Goal: Task Accomplishment & Management: Use online tool/utility

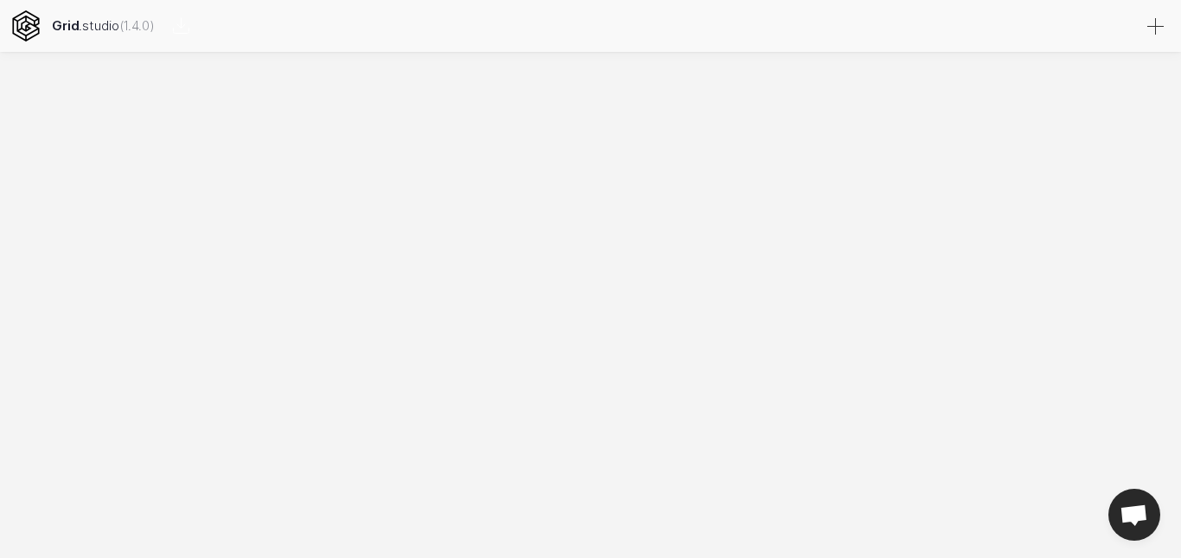
select select
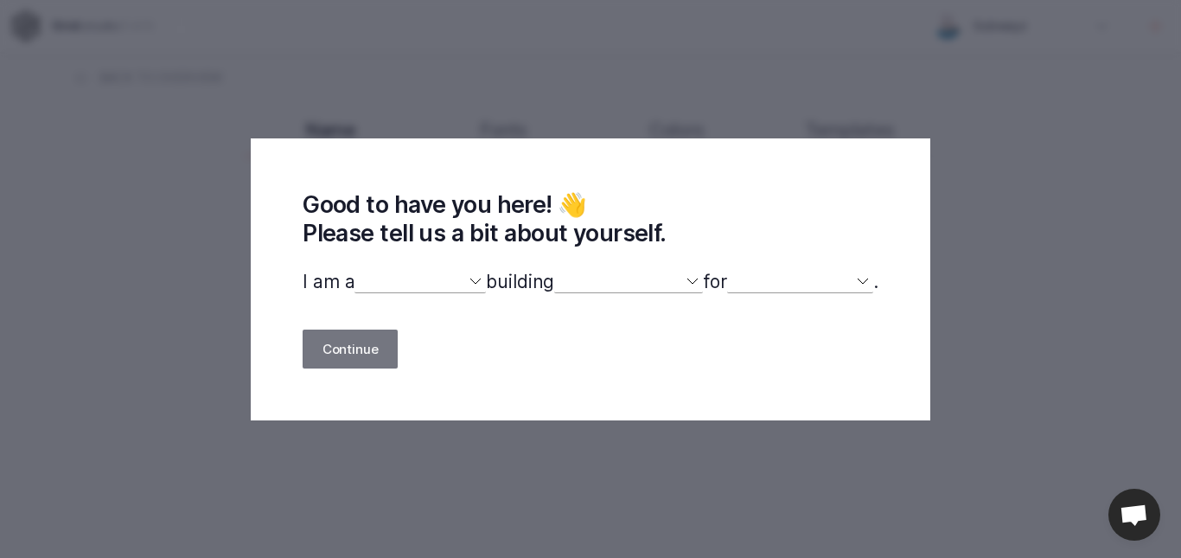
click at [440, 292] on select "designer developer marketer entrepreneur maker person" at bounding box center [420, 282] width 131 height 22
select select "other"
click at [355, 272] on select "designer developer marketer entrepreneur maker person" at bounding box center [420, 282] width 131 height 22
select select
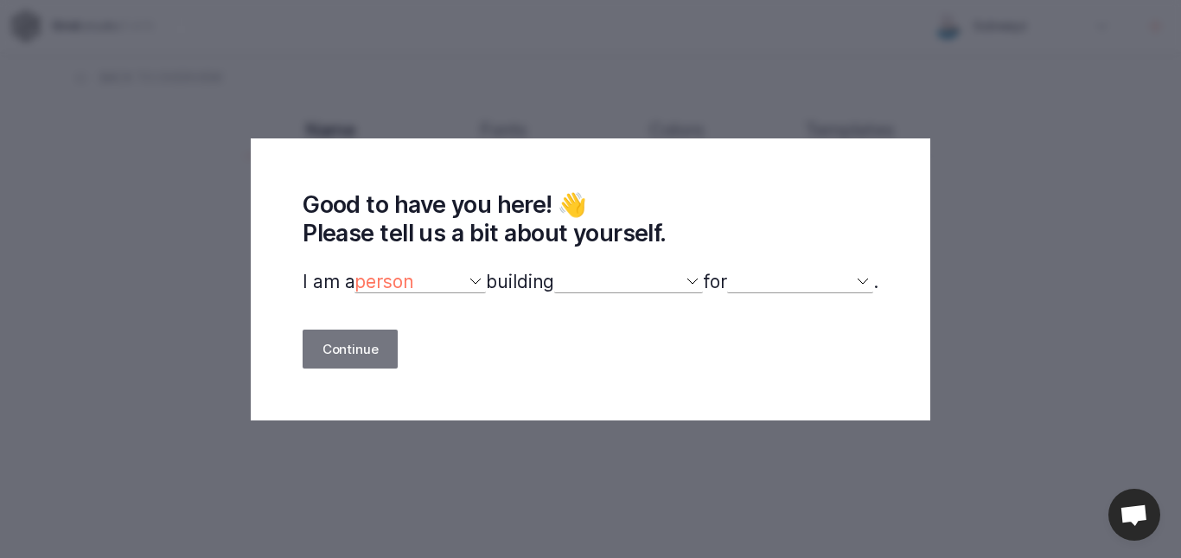
click at [547, 274] on p "I am a designer developer marketer entrepreneur maker person building a website…" at bounding box center [591, 282] width 576 height 22
click at [588, 279] on select "a website(s) a portfolio a webshop(s) experiments something else" at bounding box center [628, 282] width 149 height 22
select select "portfolio"
click at [554, 272] on select "a website(s) a portfolio a webshop(s) experiments something else" at bounding box center [628, 282] width 149 height 22
click at [753, 278] on select "myself our company a client a friend clients my dog (other)" at bounding box center [800, 282] width 146 height 22
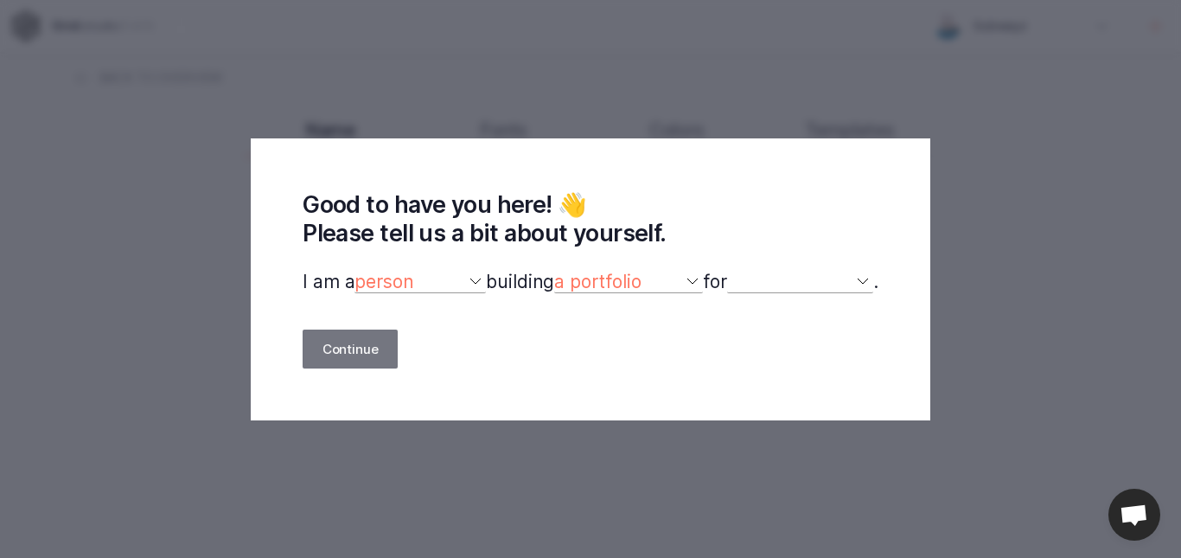
select select "self"
click at [737, 272] on select "myself our company a client a friend clients my dog (other)" at bounding box center [800, 282] width 146 height 22
click at [311, 336] on button "Continue" at bounding box center [350, 349] width 95 height 39
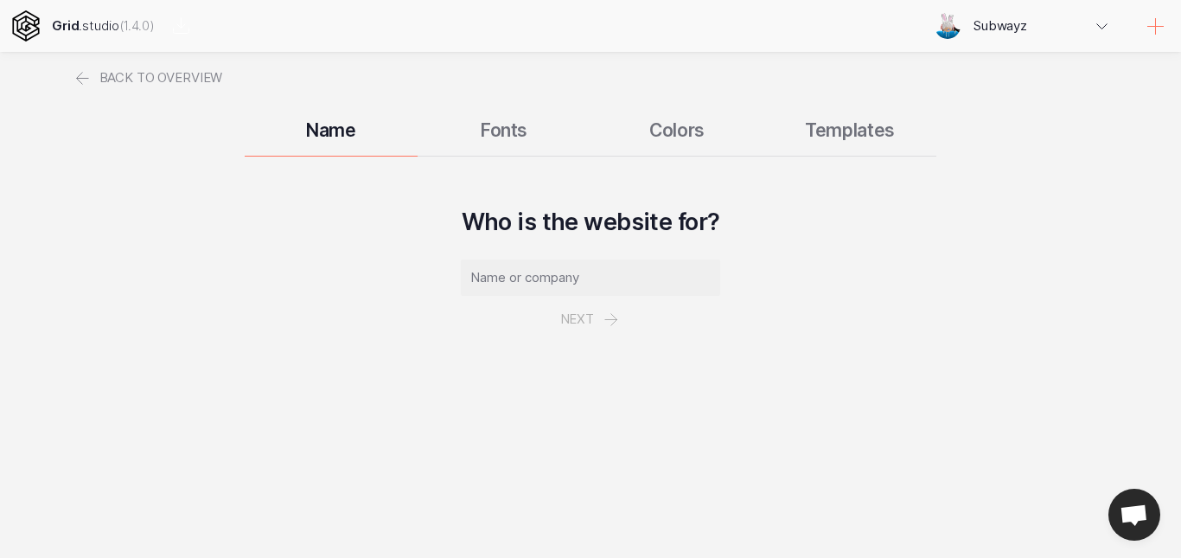
click at [595, 278] on input "text" at bounding box center [590, 277] width 259 height 36
type input "school"
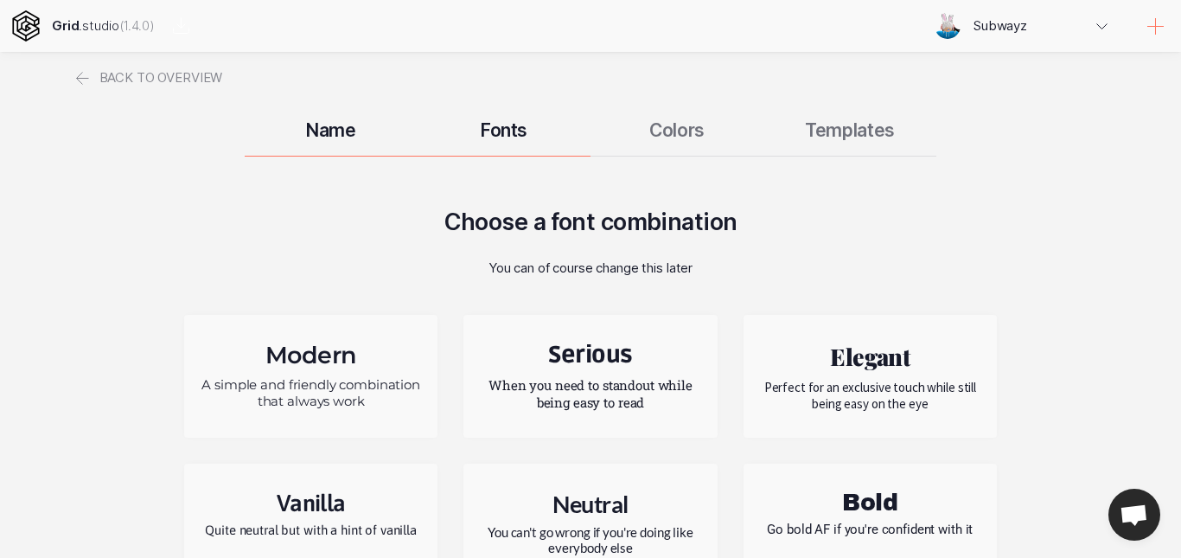
click at [1095, 291] on div "Choose a font combination You can of course change this later Modern A simple a…" at bounding box center [591, 481] width 1038 height 547
click at [1068, 310] on div "Choose a font combination You can of course change this later Modern A simple a…" at bounding box center [591, 481] width 1038 height 547
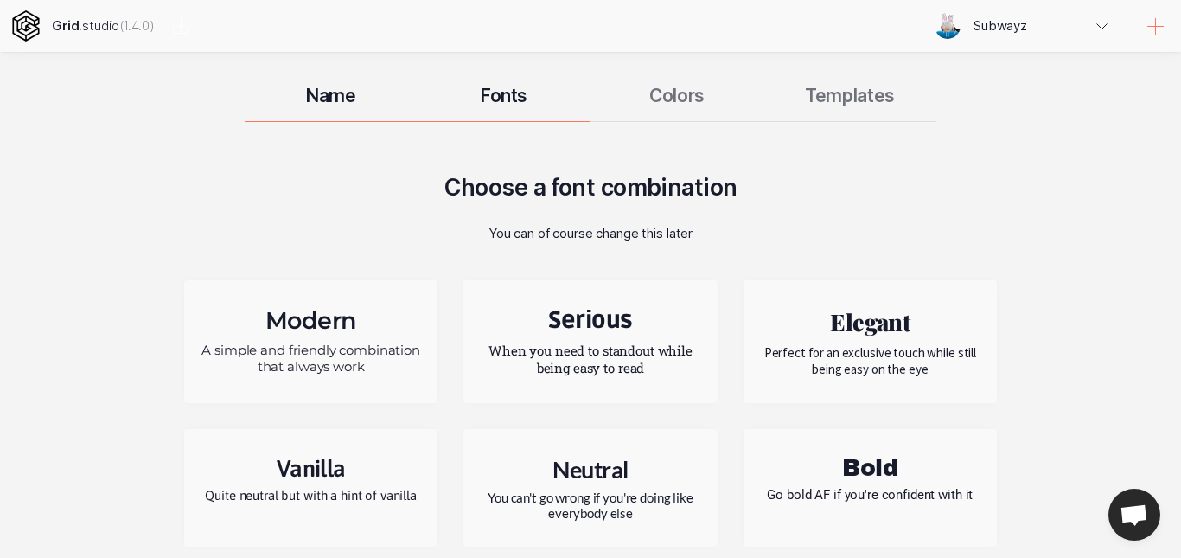
drag, startPoint x: 1181, startPoint y: 229, endPoint x: 1181, endPoint y: 305, distance: 76.1
click at [1181, 305] on div "Back to overview Name Fonts Colors Templates Choose a font combination You can …" at bounding box center [590, 394] width 1181 height 651
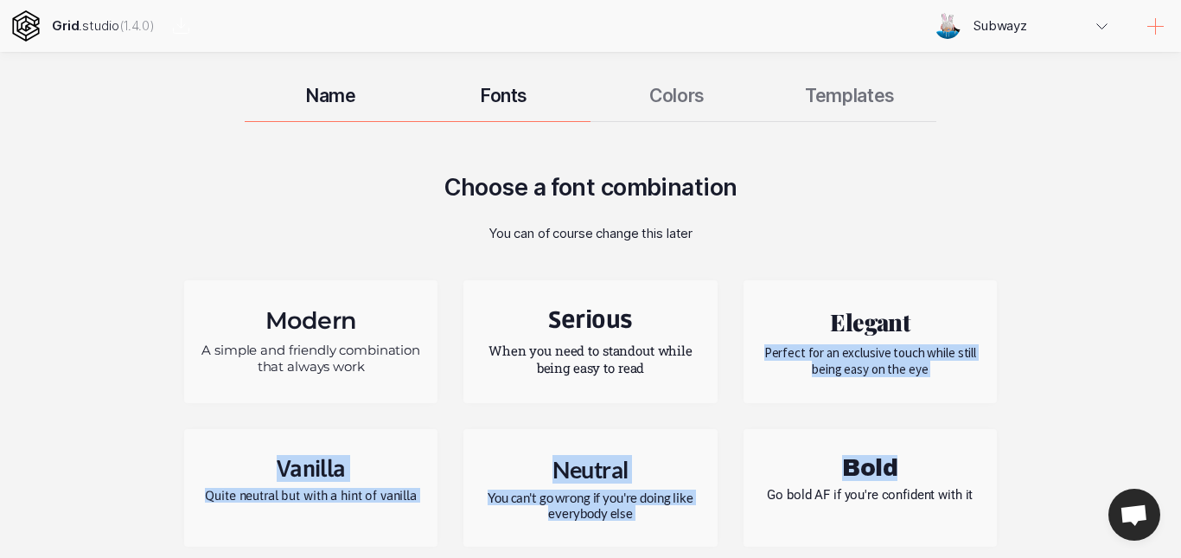
drag, startPoint x: 1181, startPoint y: 317, endPoint x: 1181, endPoint y: 437, distance: 119.4
click at [1181, 437] on div "Back to overview Name Fonts Colors Templates Choose a font combination You can …" at bounding box center [590, 394] width 1181 height 651
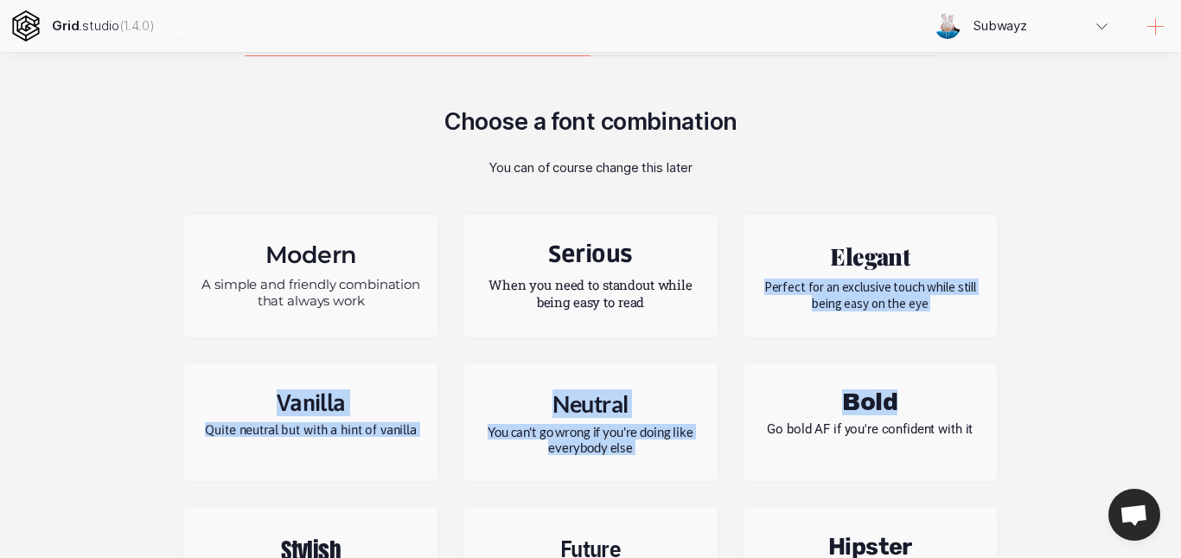
scroll to position [104, 0]
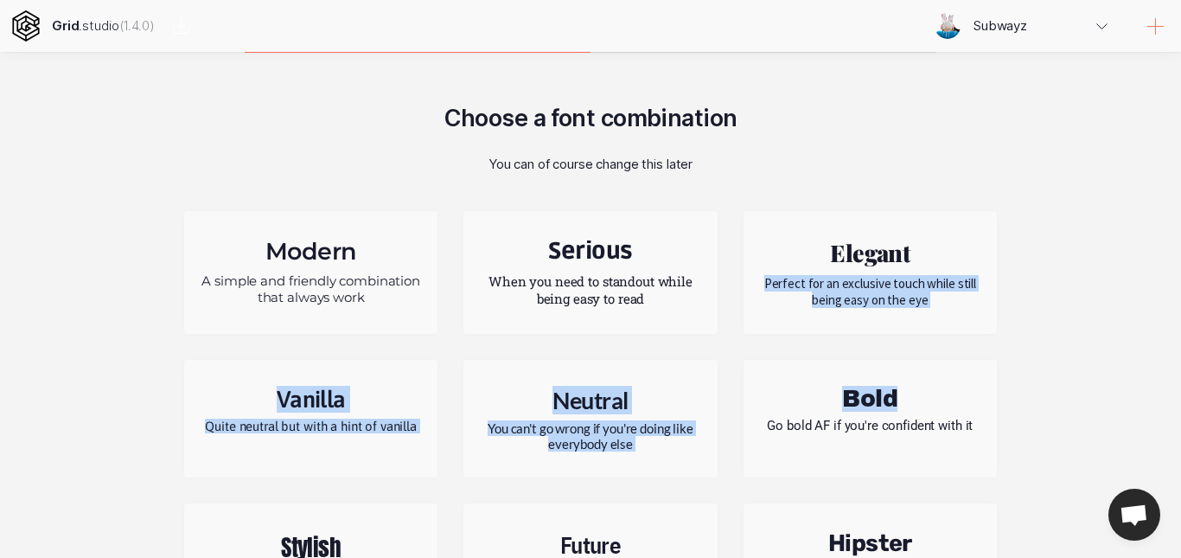
click at [907, 204] on div "Modern A simple and friendly combination that always work Serious When you need…" at bounding box center [590, 418] width 813 height 466
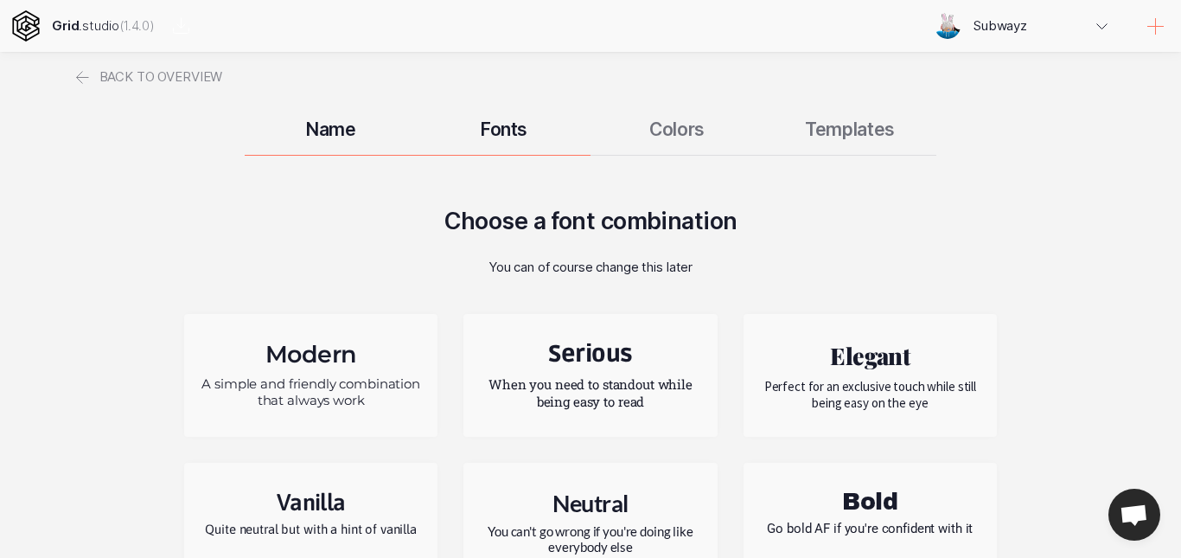
scroll to position [0, 0]
click at [615, 137] on div "Name Fonts Colors Templates" at bounding box center [591, 130] width 1038 height 52
drag, startPoint x: 429, startPoint y: 123, endPoint x: 655, endPoint y: 123, distance: 225.7
click at [431, 123] on h3 "Fonts" at bounding box center [504, 130] width 173 height 22
click at [690, 126] on div "Name Fonts Colors Templates" at bounding box center [591, 130] width 1038 height 52
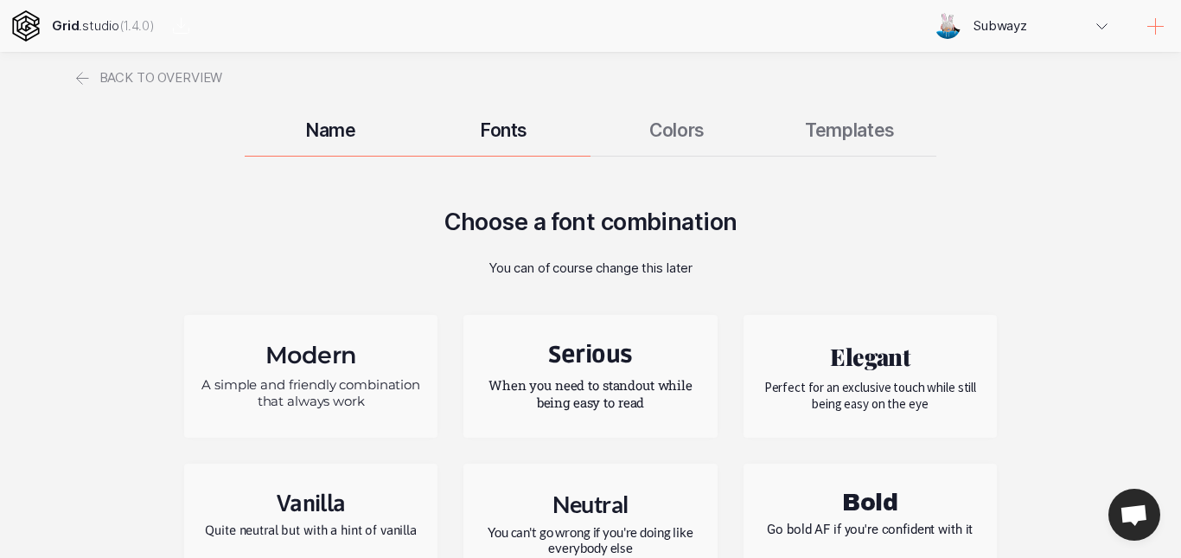
click at [334, 135] on h3 "Name" at bounding box center [331, 130] width 173 height 22
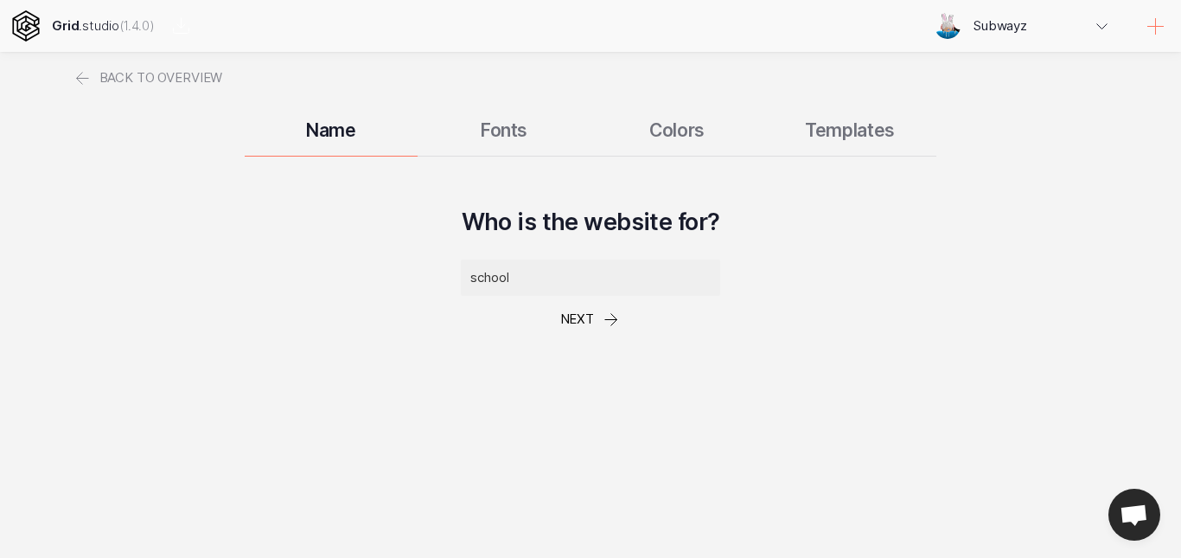
click at [501, 125] on div "Name Fonts Colors Templates" at bounding box center [591, 130] width 1038 height 52
click at [511, 135] on div "Name Fonts Colors Templates" at bounding box center [591, 130] width 1038 height 52
click at [510, 136] on div "Name Fonts Colors Templates" at bounding box center [591, 130] width 1038 height 52
click at [585, 323] on button "Next" at bounding box center [591, 319] width 100 height 47
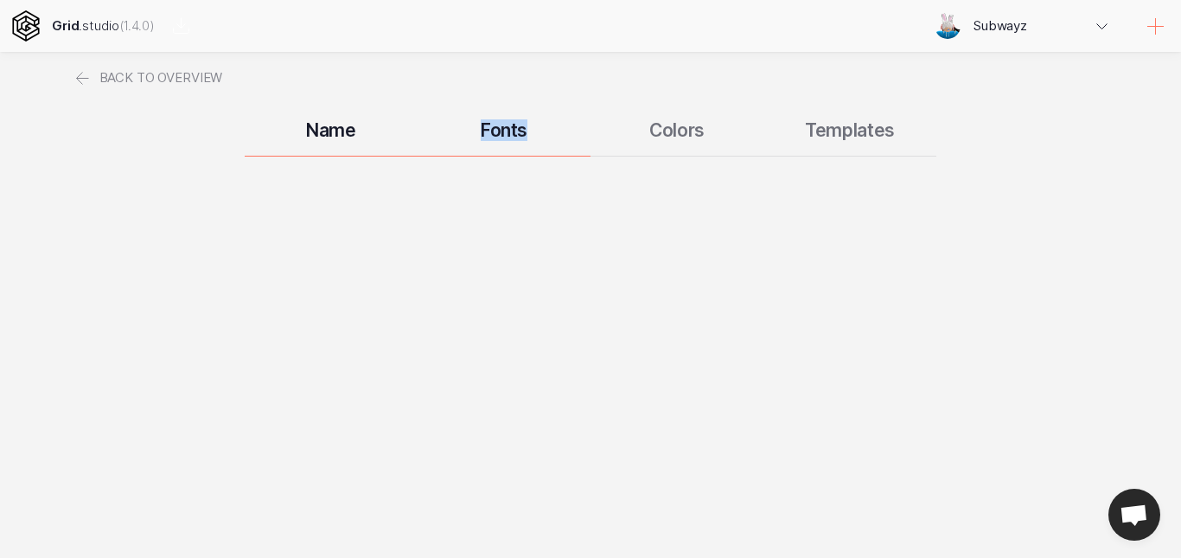
click at [585, 323] on button "Next" at bounding box center [591, 319] width 100 height 47
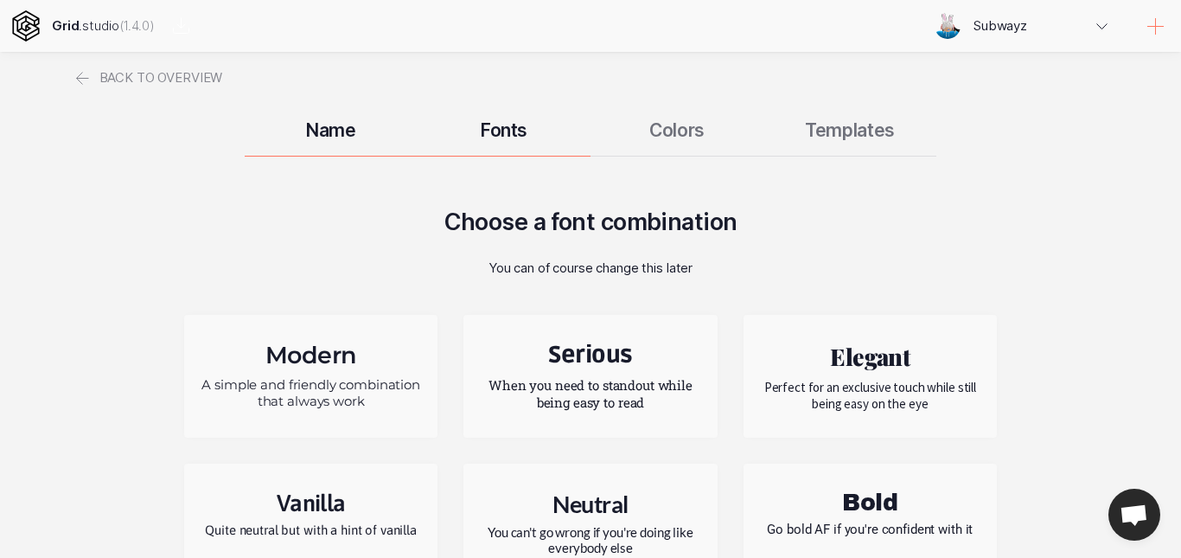
click at [902, 266] on div "Choose a font combination You can of course change this later Modern A simple a…" at bounding box center [591, 481] width 1038 height 547
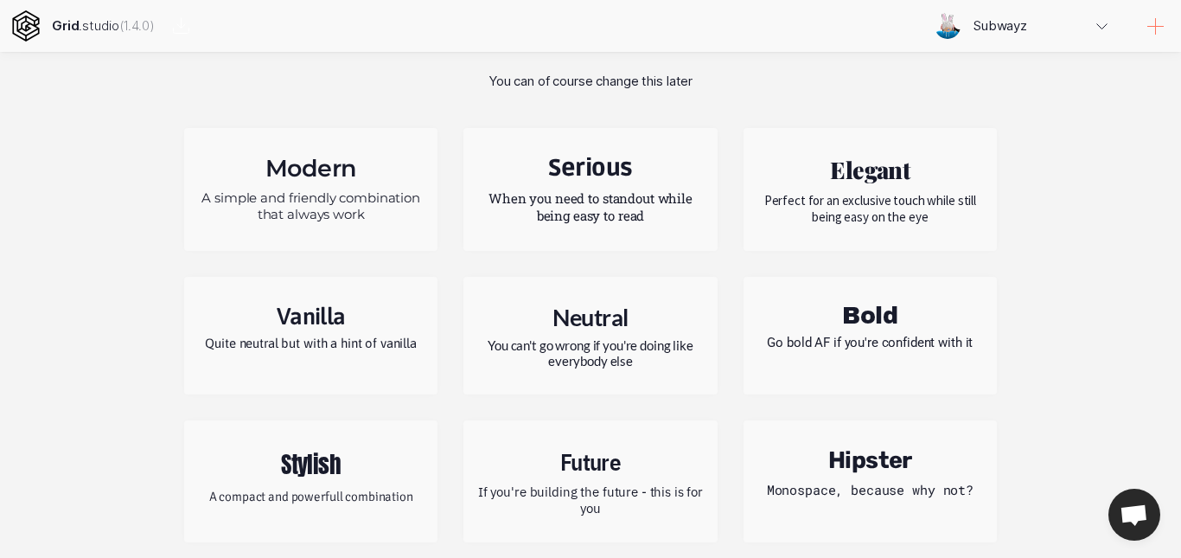
scroll to position [197, 0]
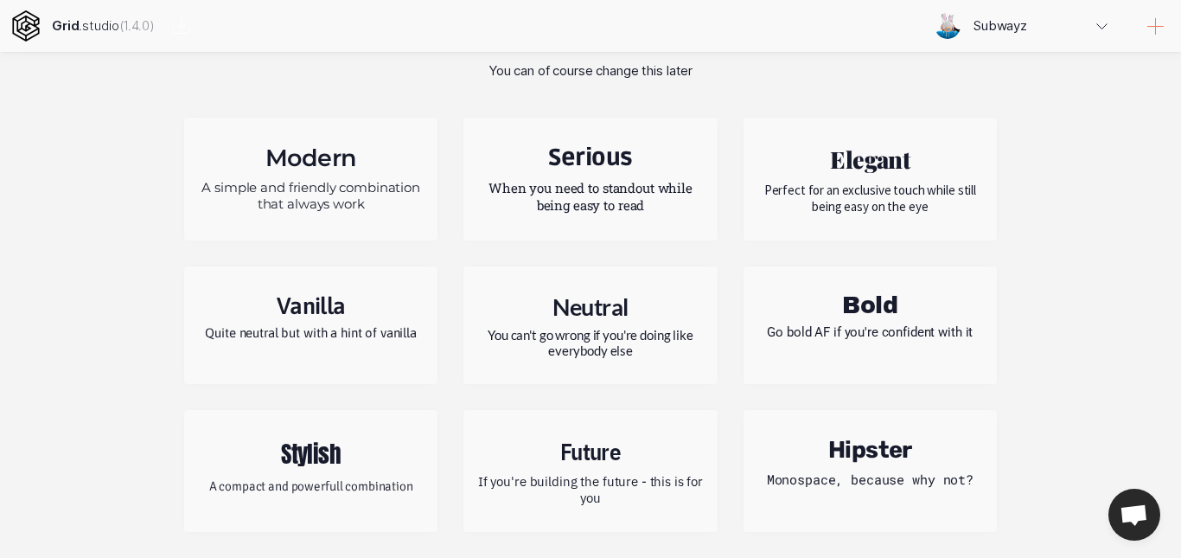
click at [599, 150] on h2 "Serious" at bounding box center [590, 158] width 227 height 29
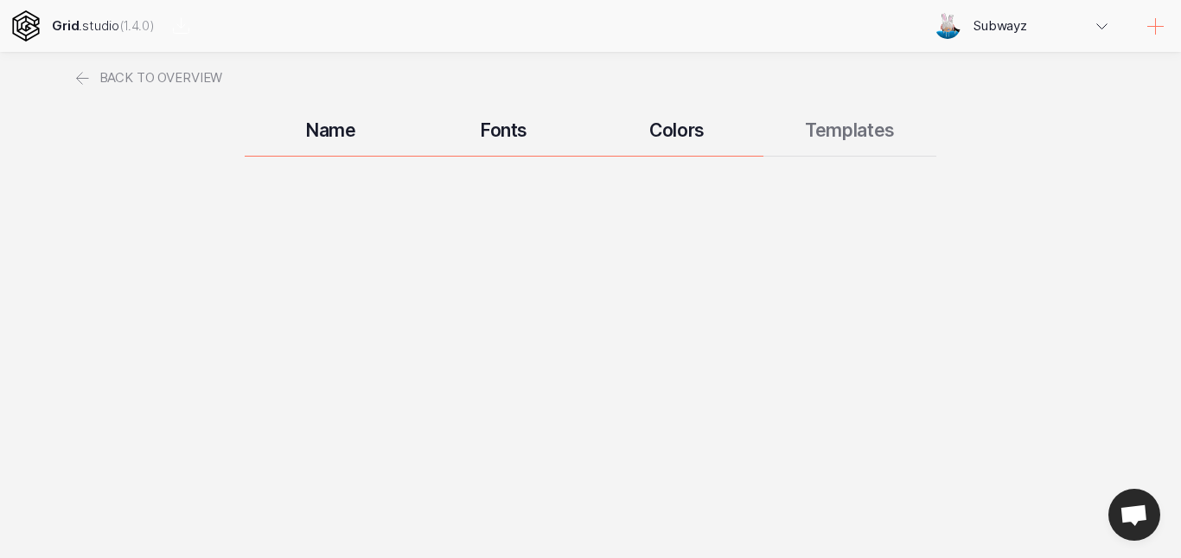
scroll to position [0, 0]
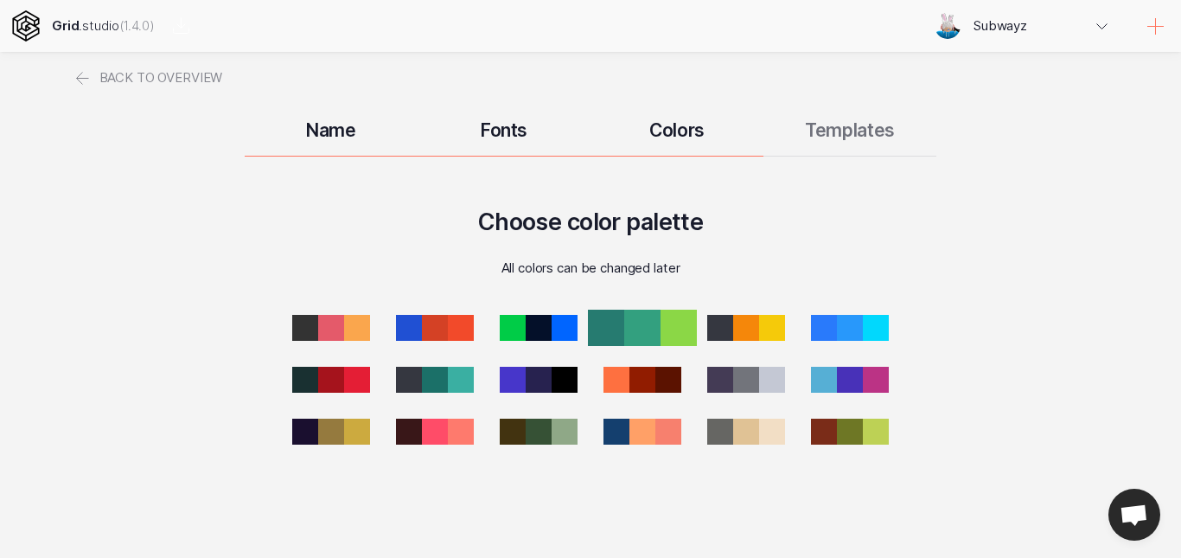
click at [625, 340] on div at bounding box center [642, 328] width 36 height 36
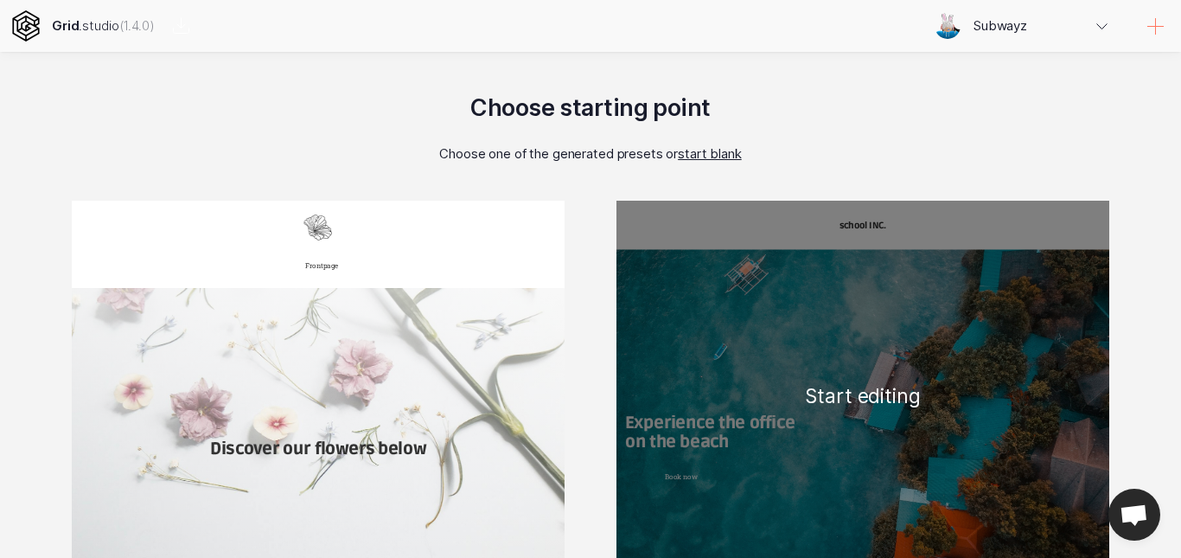
scroll to position [173, 0]
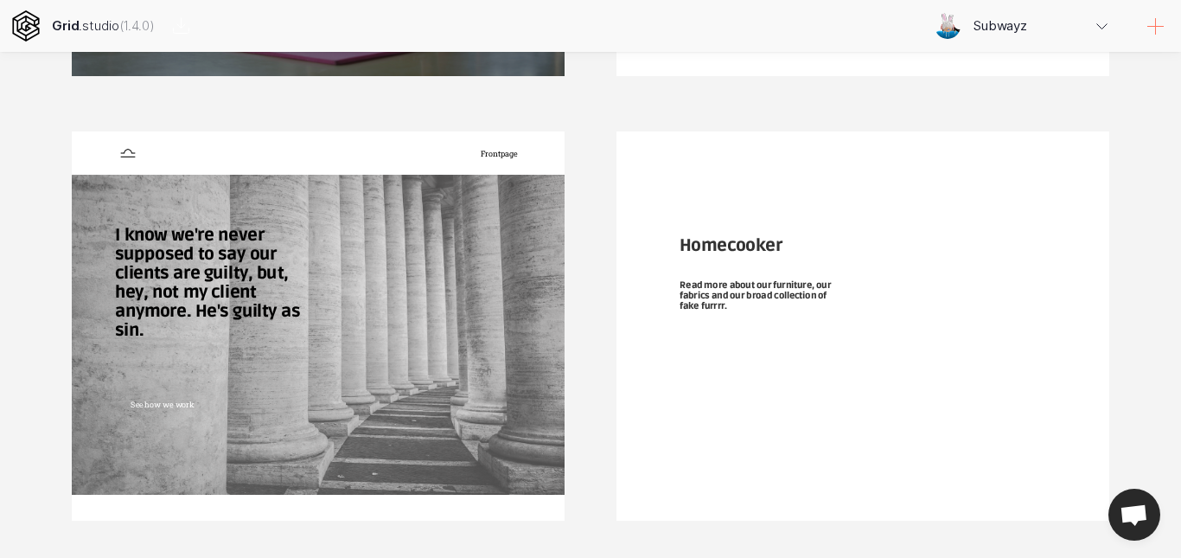
scroll to position [1557, 0]
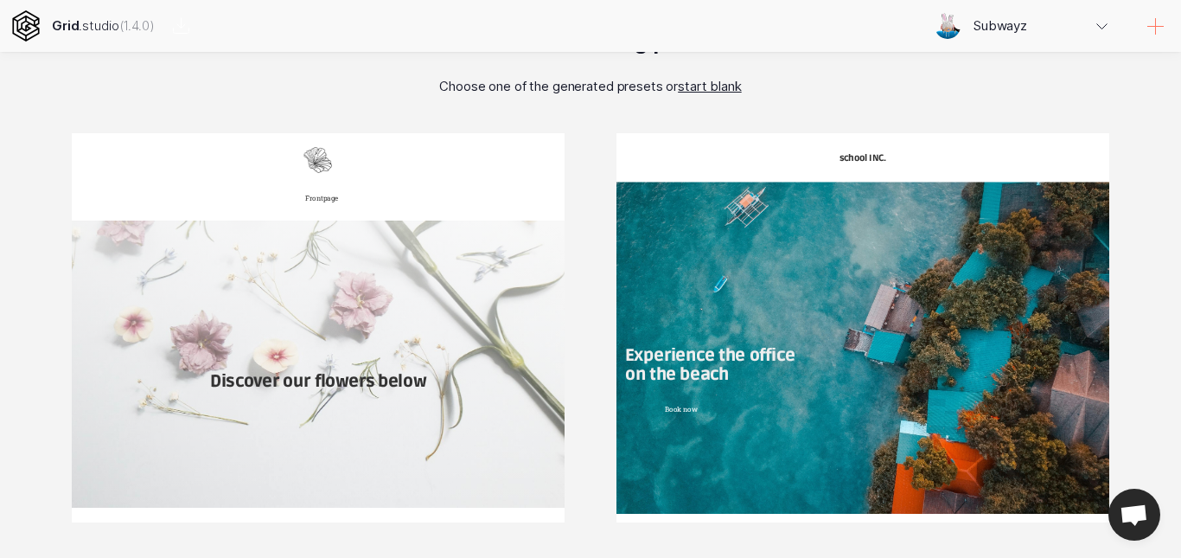
scroll to position [155, 0]
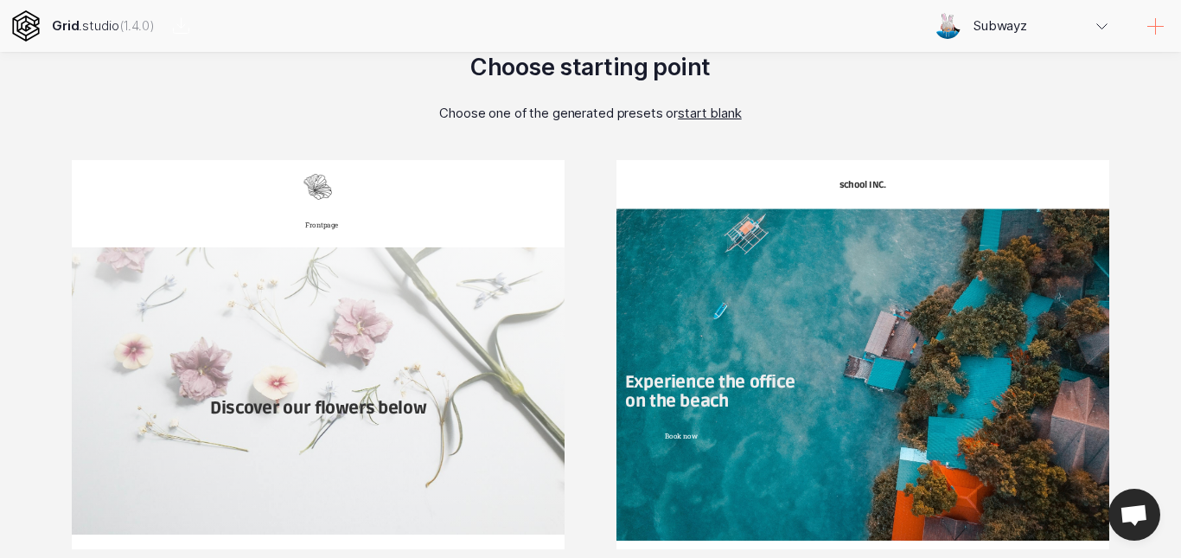
drag, startPoint x: 1181, startPoint y: 179, endPoint x: 1181, endPoint y: 216, distance: 37.2
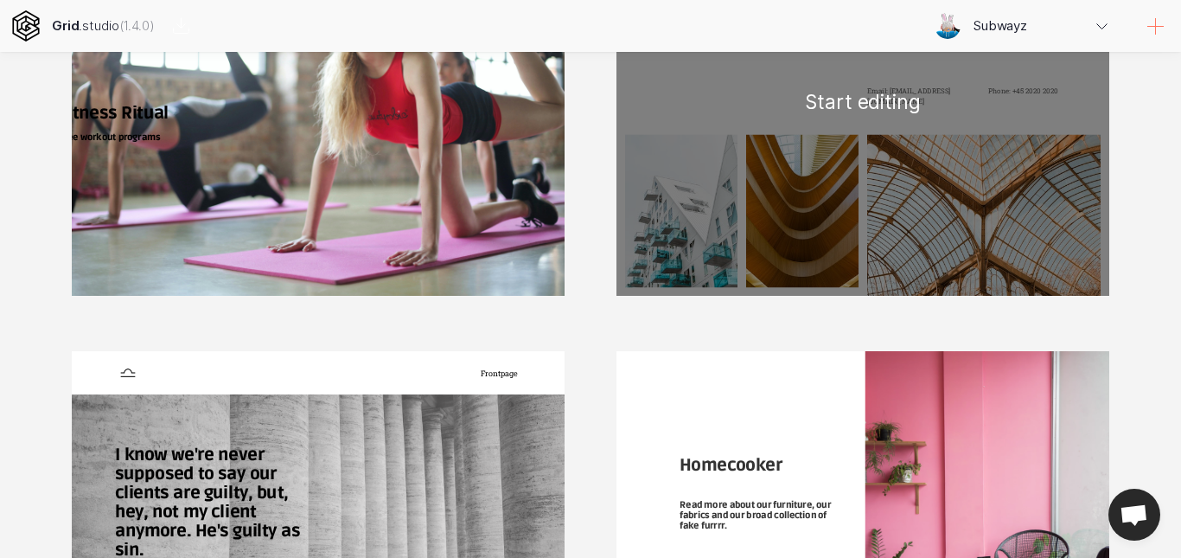
scroll to position [1366, 0]
